Goal: Obtain resource: Download file/media

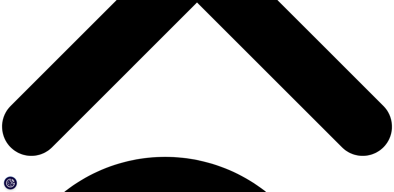
scroll to position [234, 0]
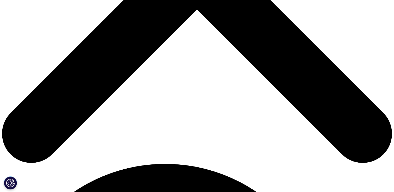
type input "a"
type input "Andreia"
type input "[PERSON_NAME]"
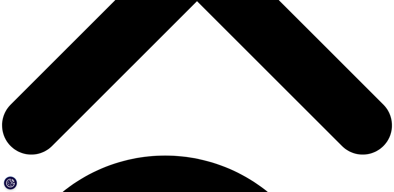
scroll to position [313, 0]
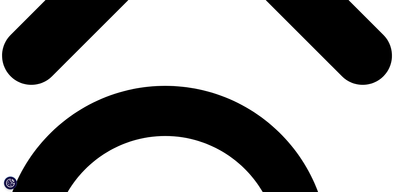
type input "[PERSON_NAME][EMAIL_ADDRESS][PERSON_NAME][DOMAIN_NAME]"
select select "Portugal"
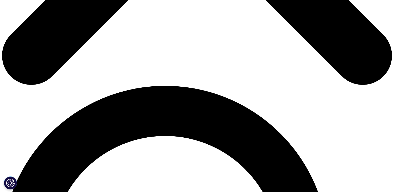
type input "p"
type input "Project Manager"
type input "AICIB"
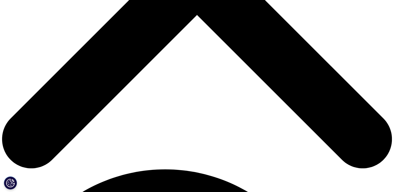
scroll to position [192, 0]
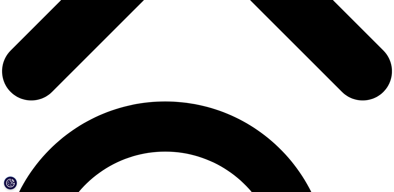
scroll to position [401, 0]
